Goal: Task Accomplishment & Management: Use online tool/utility

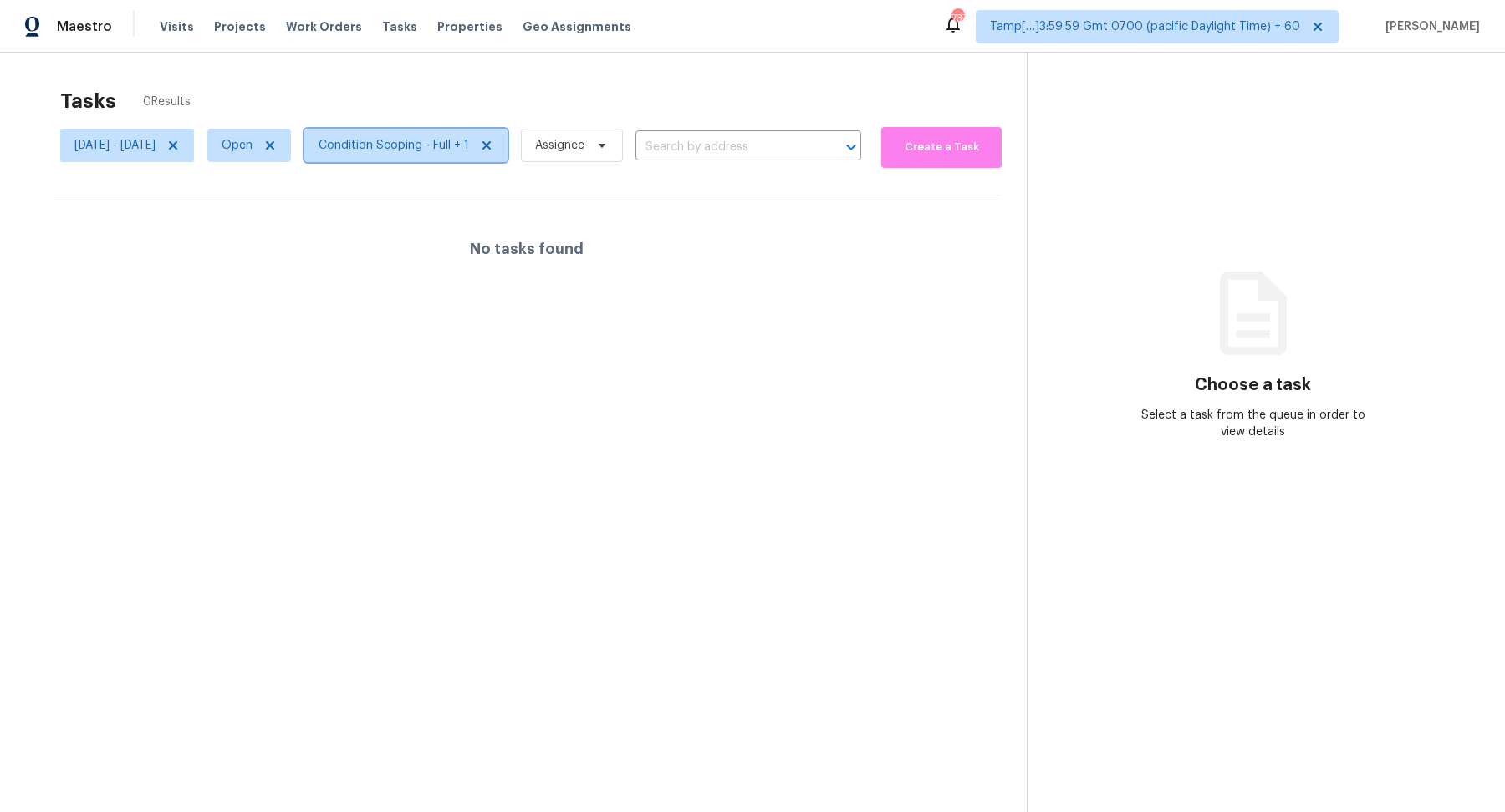
click at [426, 154] on span "Condition Scoping - Full + 1" at bounding box center [406, 146] width 203 height 34
click at [179, 149] on icon at bounding box center [172, 145] width 13 height 13
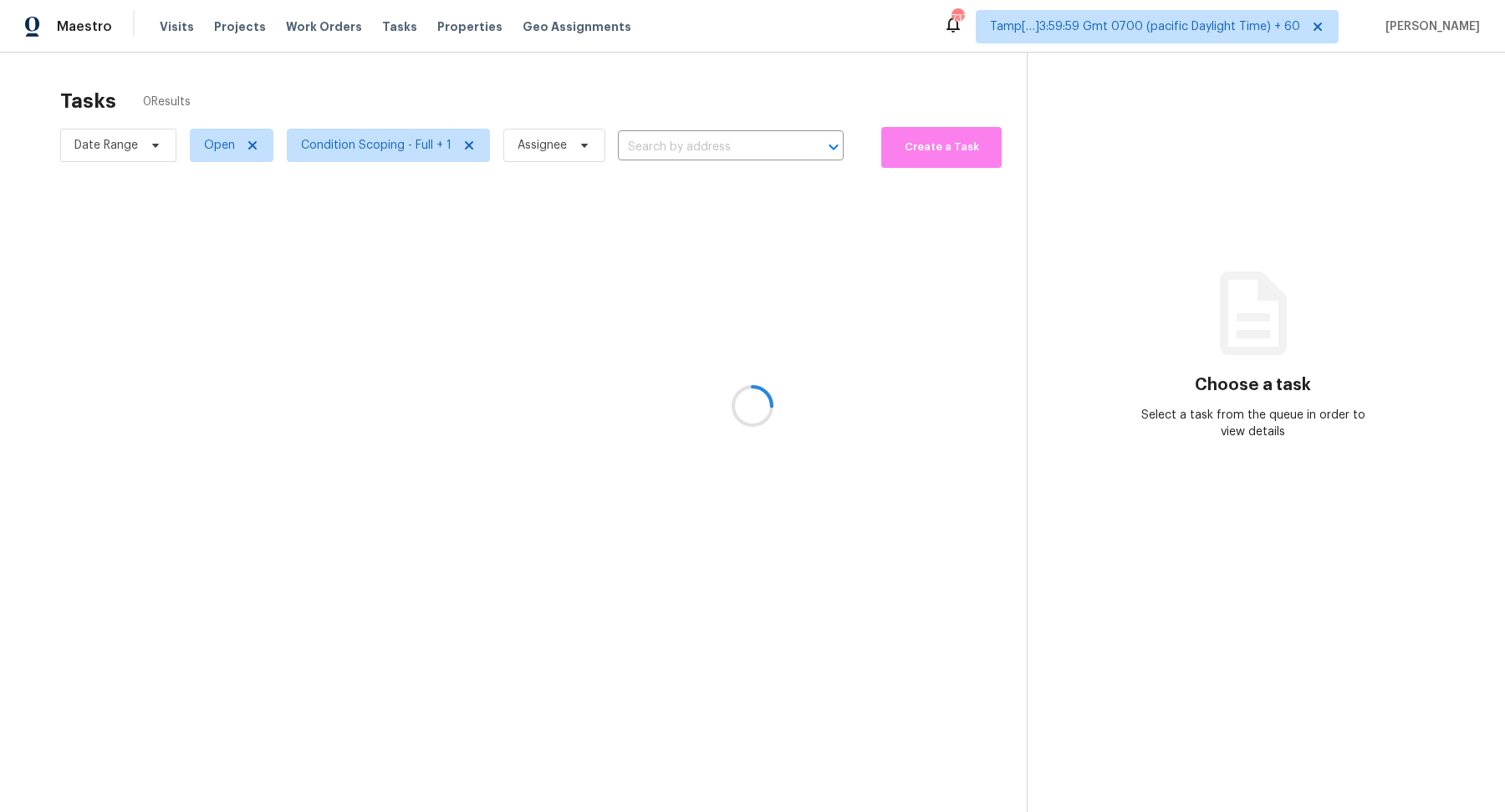
click at [151, 152] on div at bounding box center [752, 406] width 1505 height 812
click at [147, 152] on div at bounding box center [752, 406] width 1505 height 812
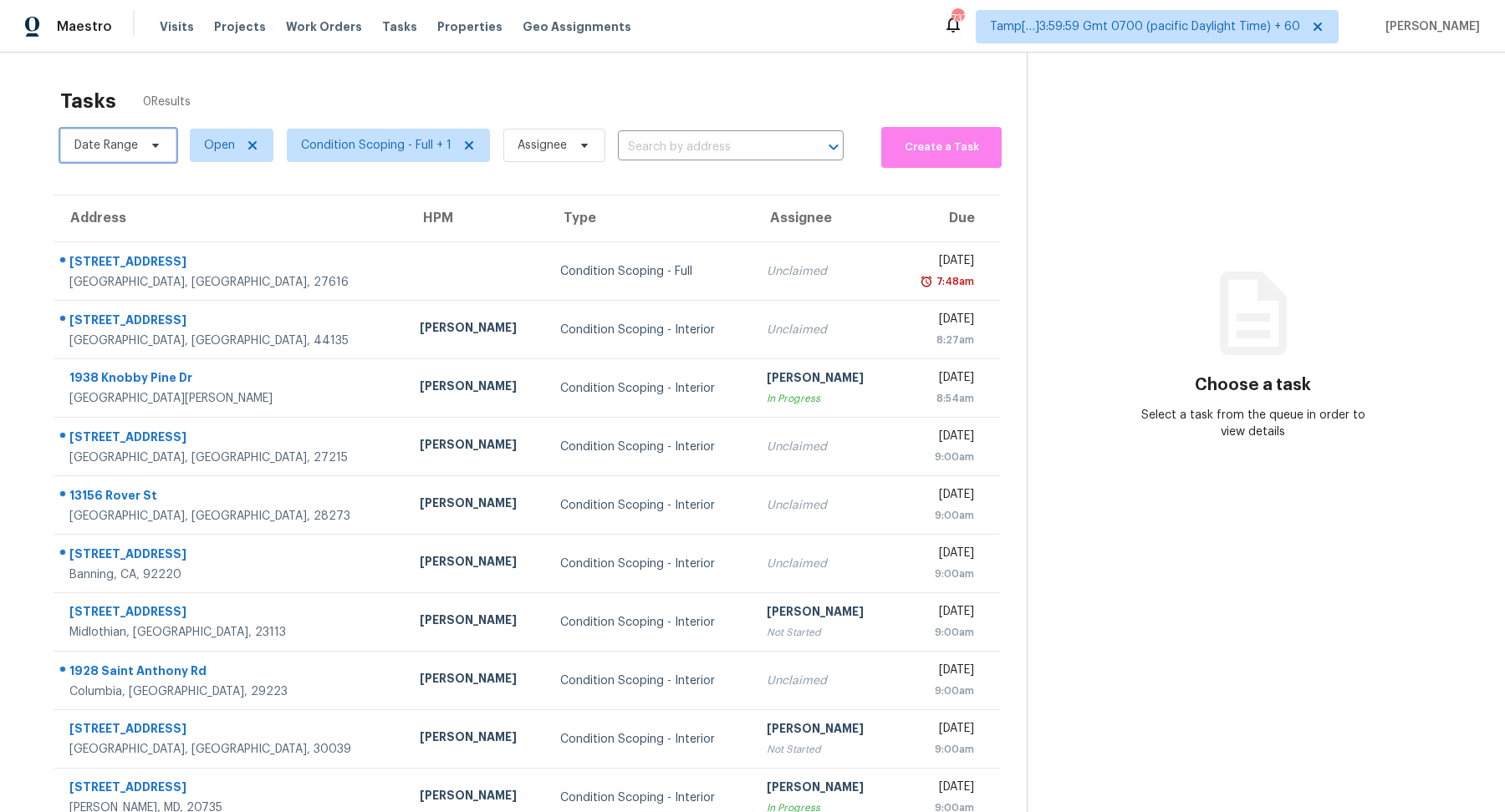
click at [147, 152] on span "Date Range" at bounding box center [118, 146] width 116 height 34
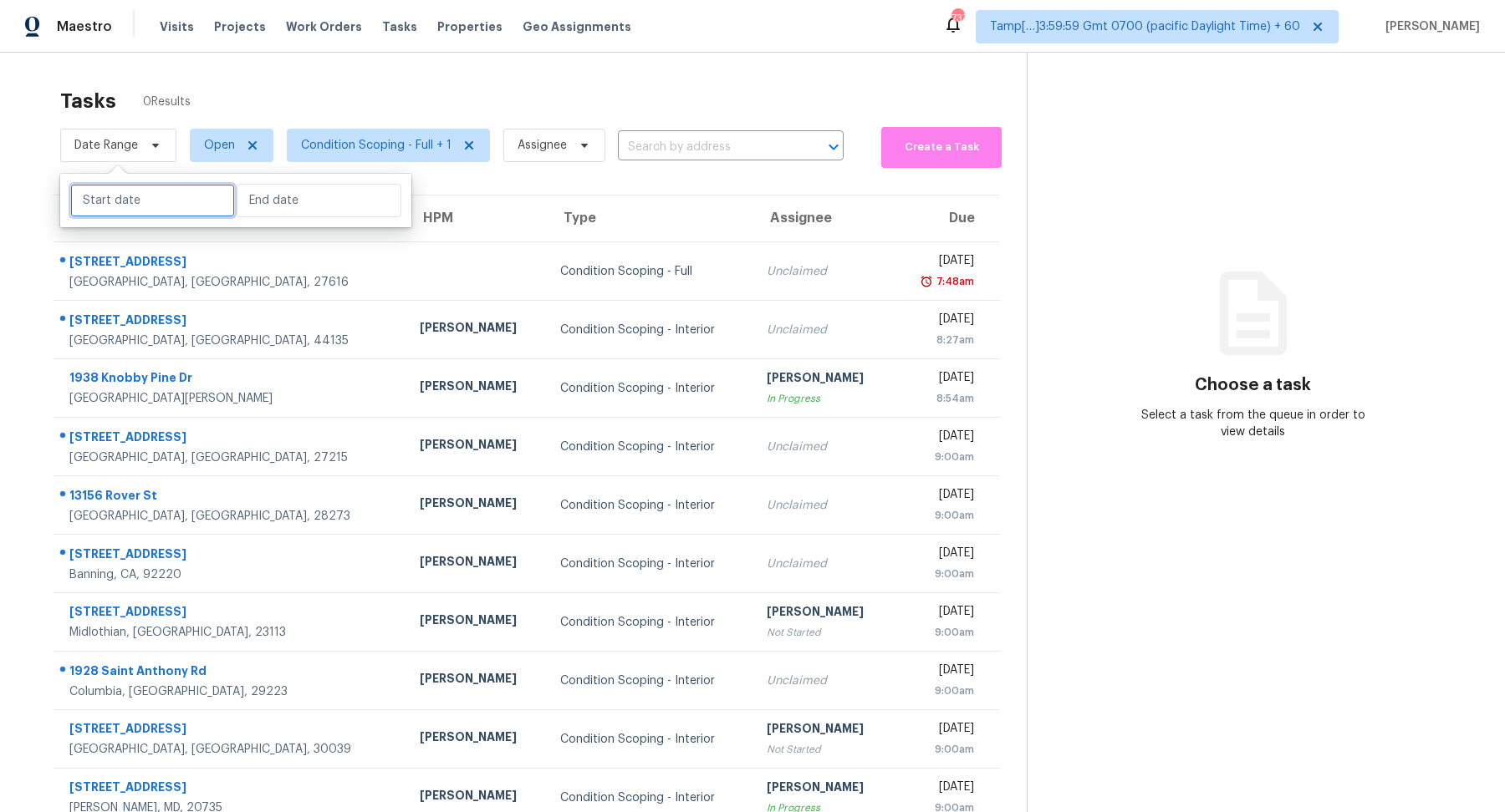
click at [150, 213] on input "text" at bounding box center [152, 201] width 164 height 34
select select "7"
select select "2025"
select select "8"
select select "2025"
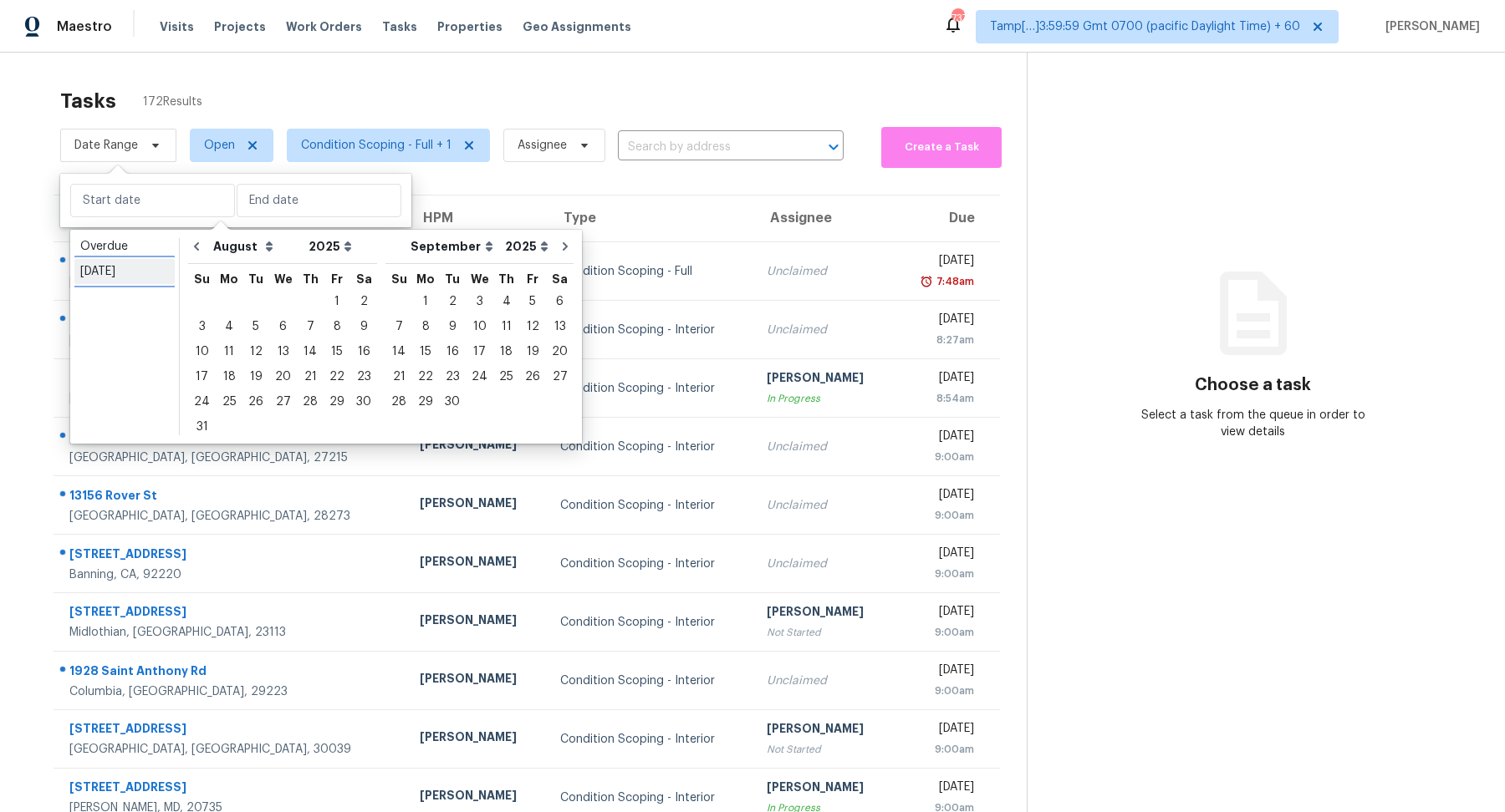
click at [147, 277] on div "[DATE]" at bounding box center [124, 272] width 89 height 17
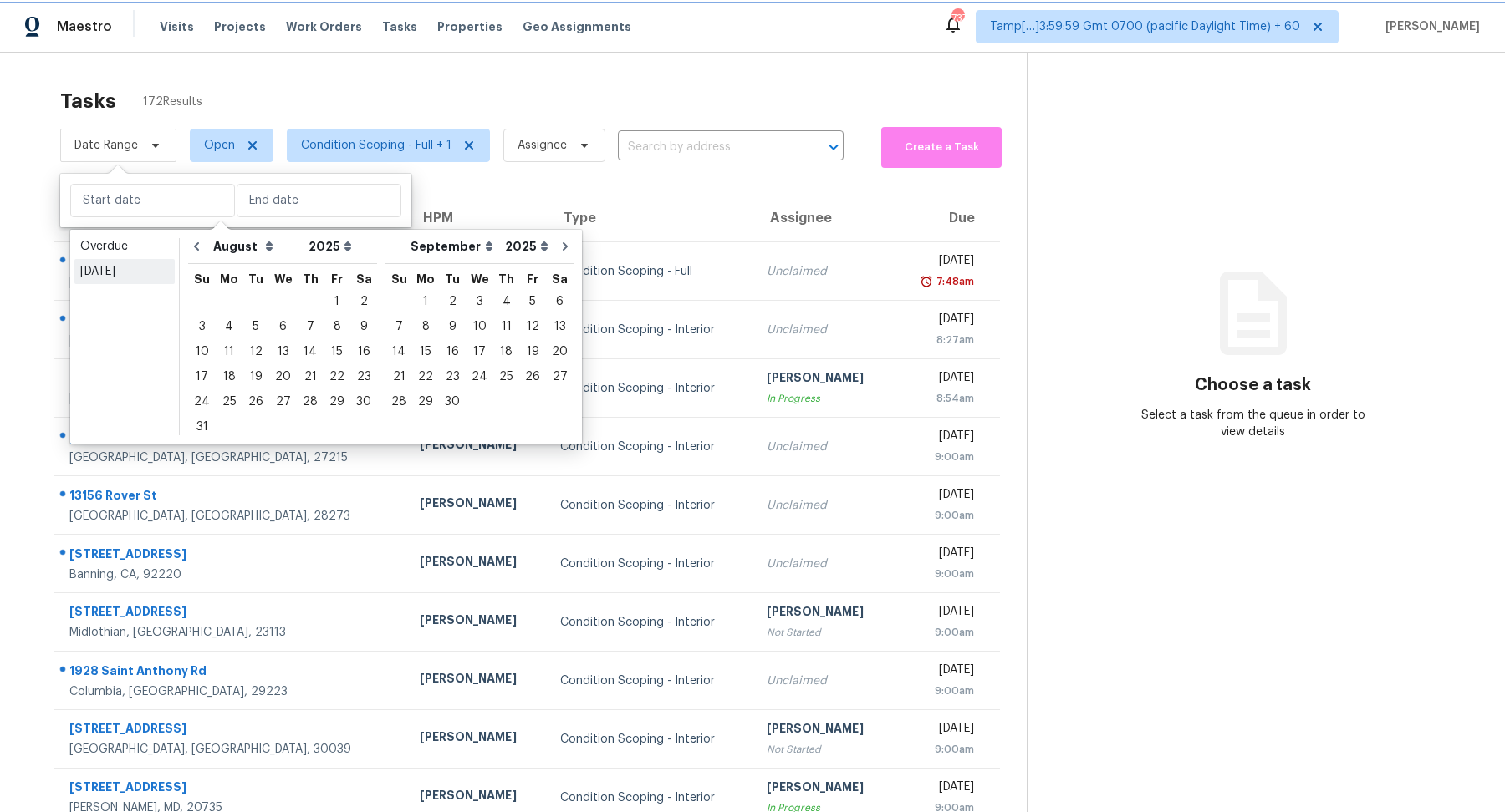
type input "[DATE]"
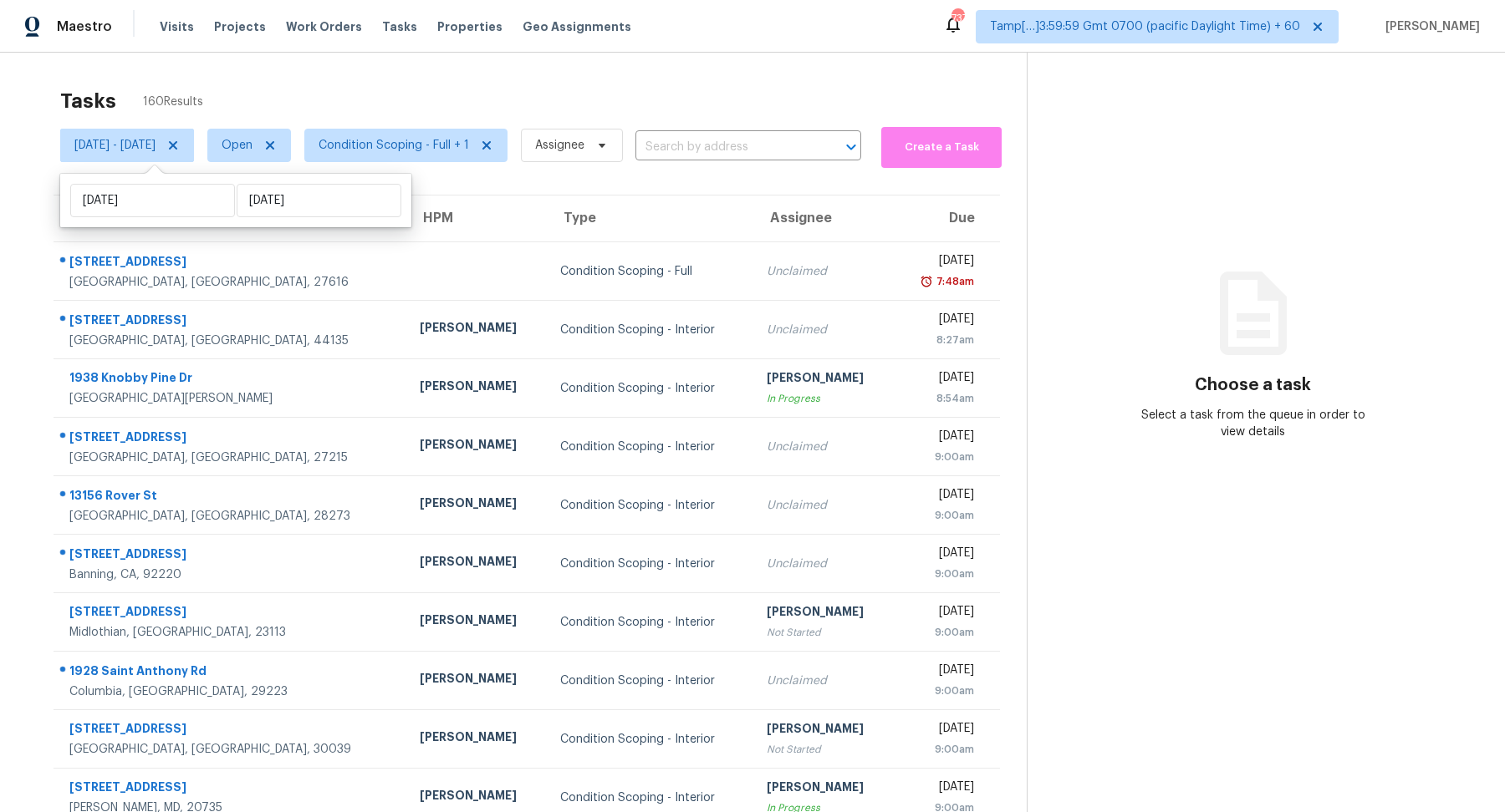
click at [379, 104] on div "Tasks 160 Results" at bounding box center [543, 100] width 966 height 43
click at [558, 100] on div "Tasks 160 Results" at bounding box center [543, 100] width 966 height 43
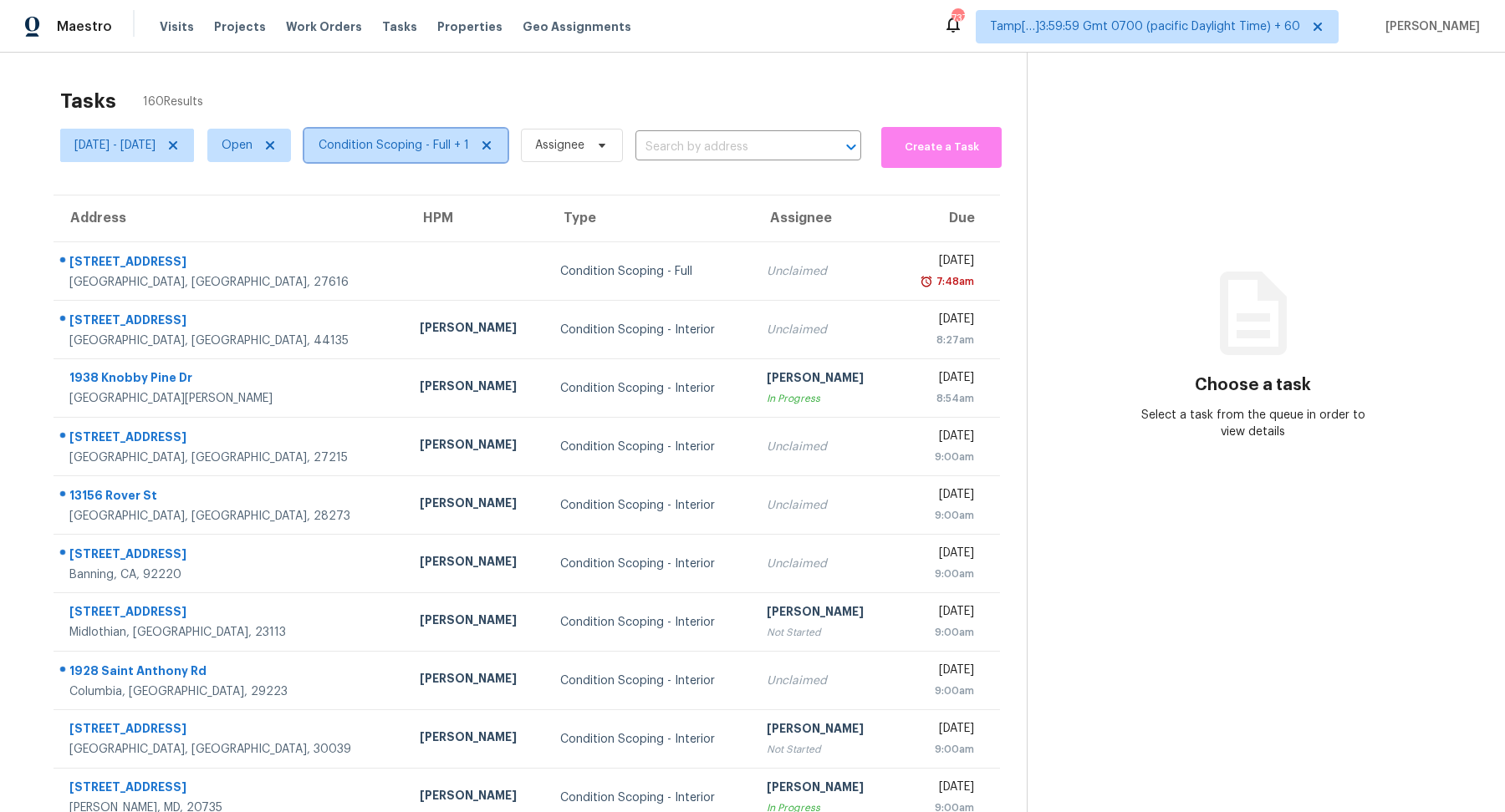
click at [460, 142] on span "Condition Scoping - Full + 1" at bounding box center [393, 145] width 150 height 17
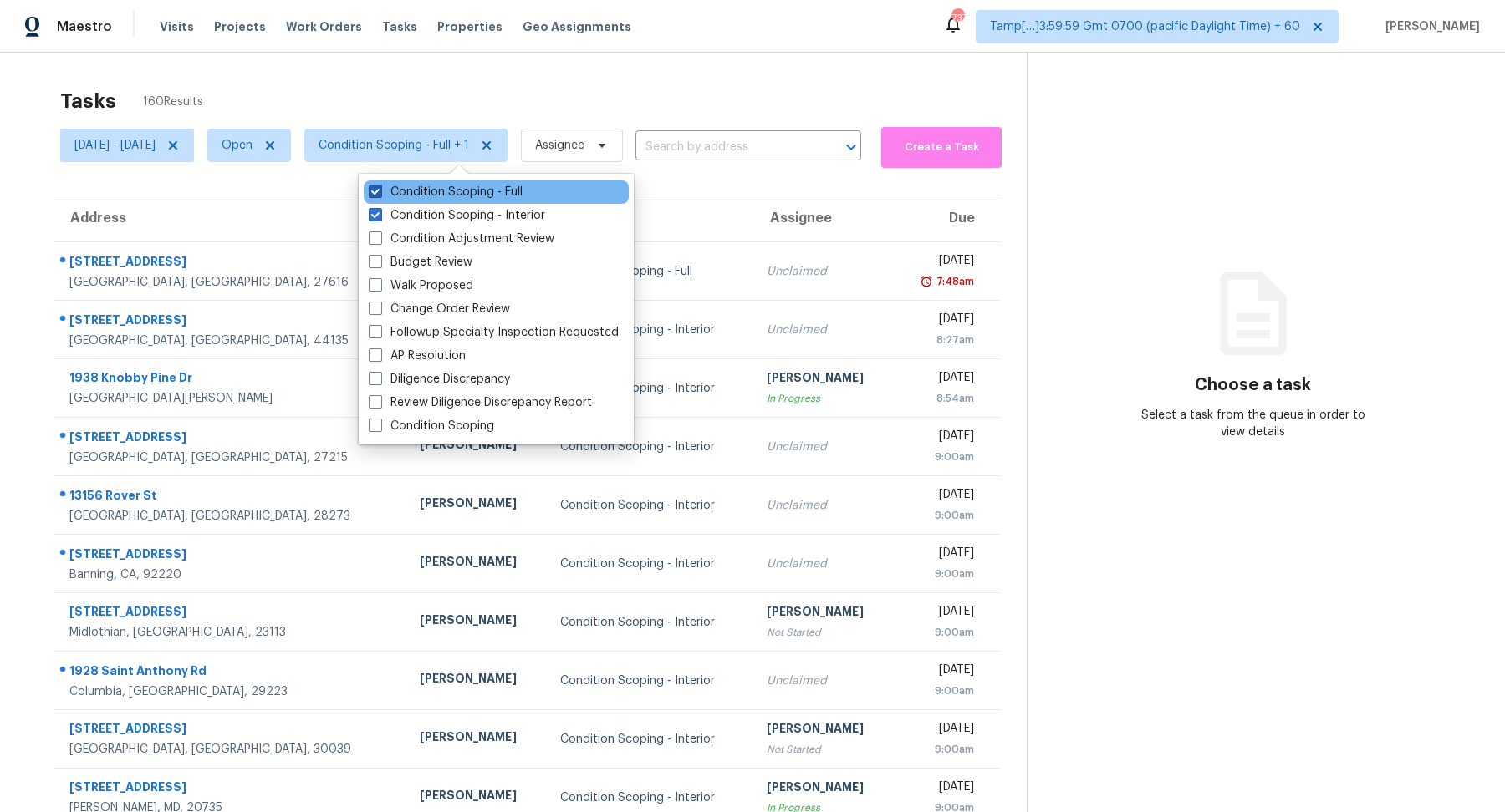
click at [491, 195] on label "Condition Scoping - Full" at bounding box center [445, 192] width 154 height 17
click at [379, 194] on input "Condition Scoping - Full" at bounding box center [374, 189] width 11 height 11
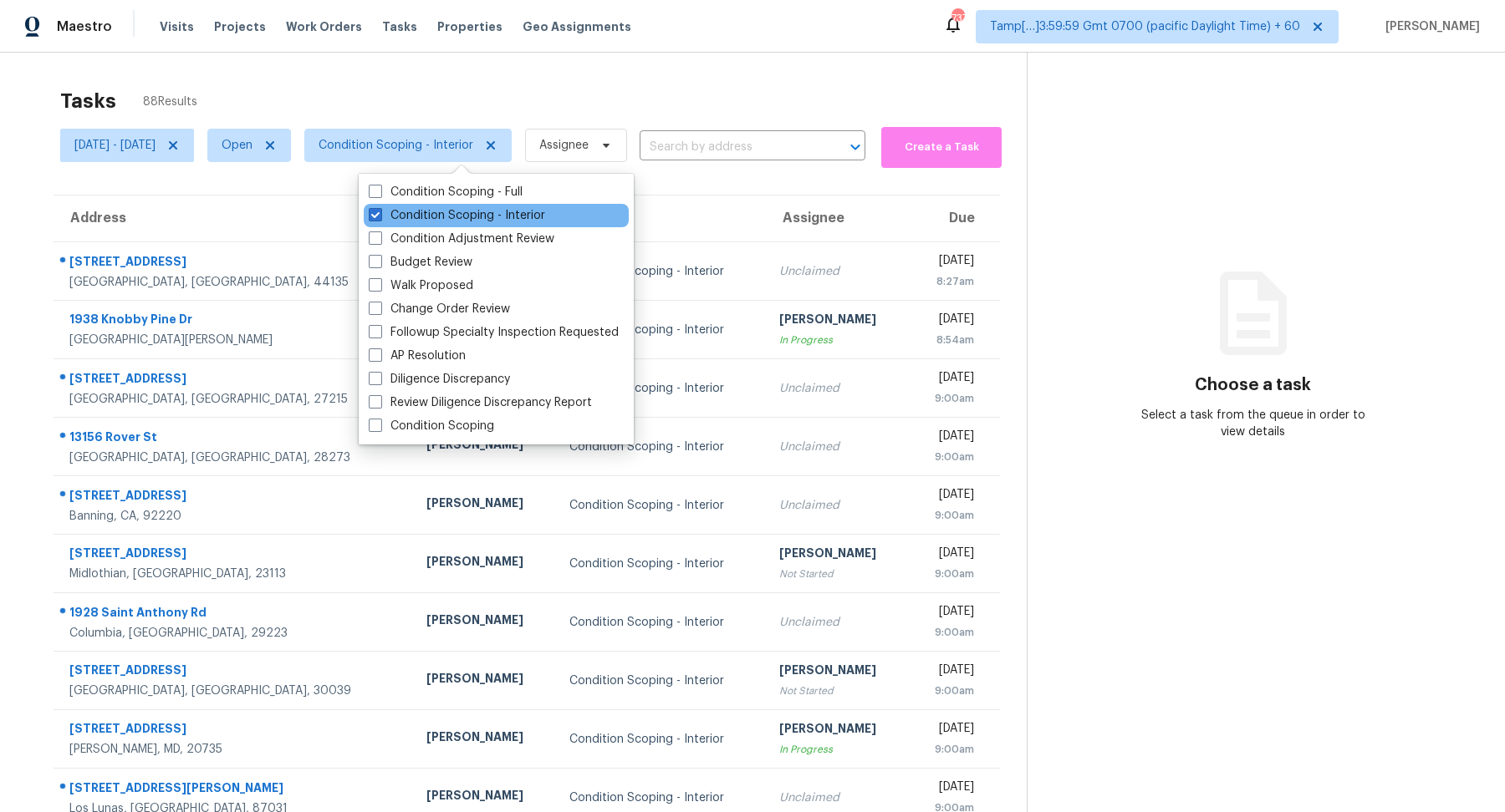
click at [492, 204] on div "Condition Scoping - Interior" at bounding box center [496, 216] width 265 height 23
click at [492, 193] on label "Condition Scoping - Full" at bounding box center [445, 192] width 154 height 17
click at [379, 193] on input "Condition Scoping - Full" at bounding box center [374, 189] width 11 height 11
checkbox input "true"
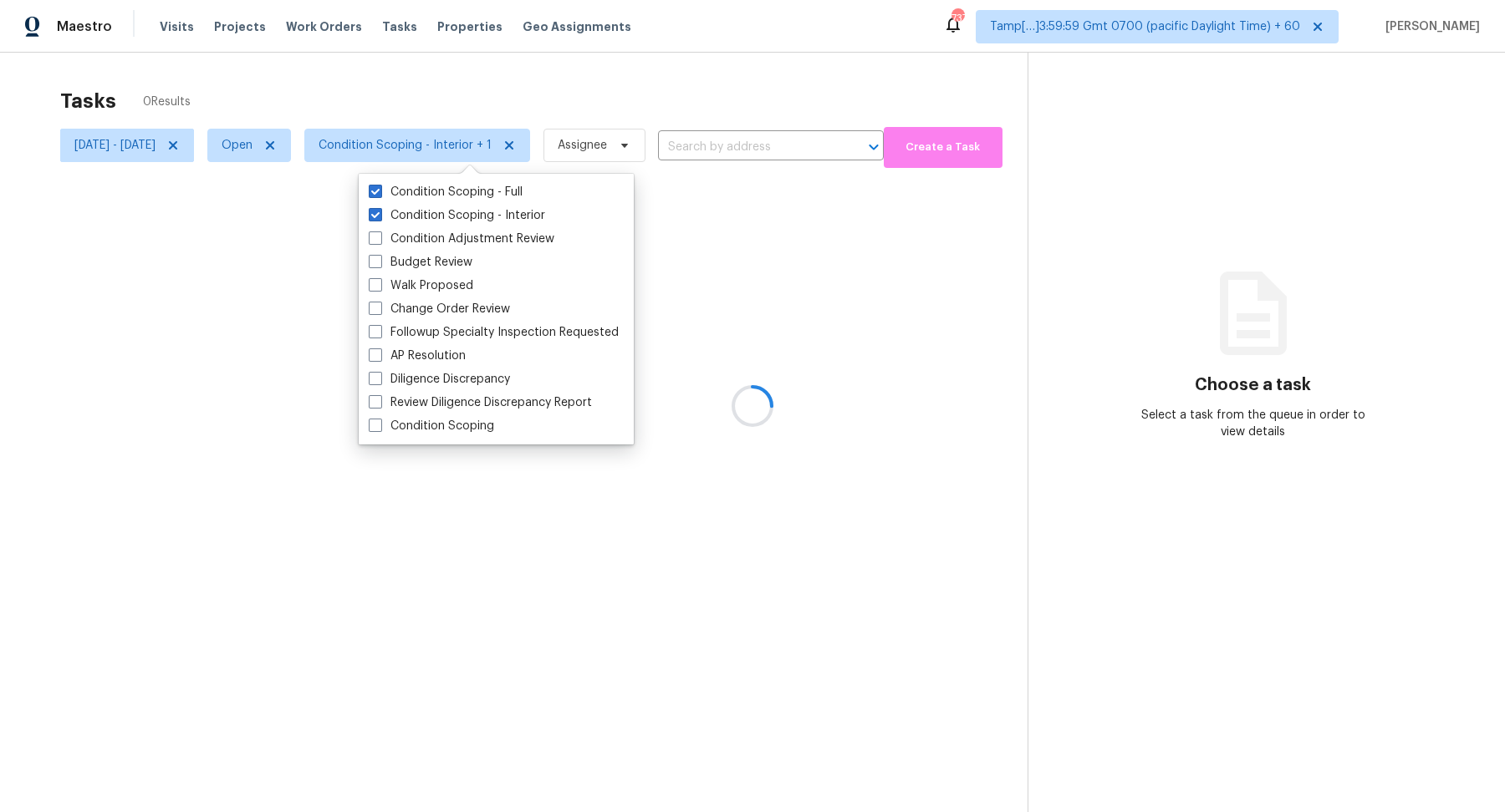
click at [634, 108] on div at bounding box center [752, 406] width 1505 height 812
